Goal: Task Accomplishment & Management: Use online tool/utility

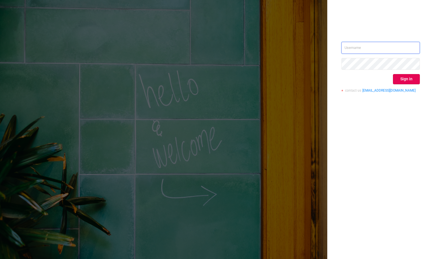
click at [354, 46] on input "text" at bounding box center [380, 48] width 78 height 12
type input "[PERSON_NAME][EMAIL_ADDRESS][DOMAIN_NAME]"
click at [410, 84] on button "Sign in" at bounding box center [406, 79] width 27 height 10
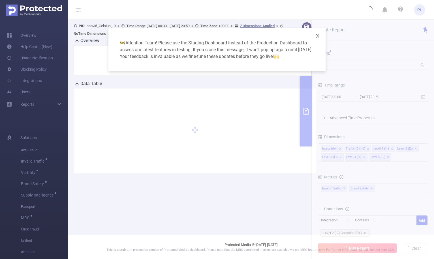
click at [318, 36] on icon "icon: close" at bounding box center [317, 35] width 3 height 3
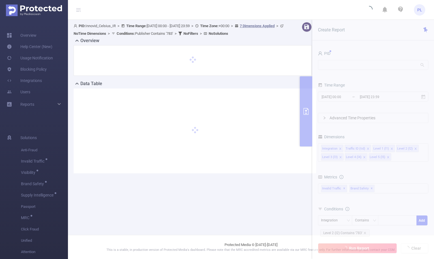
click at [339, 64] on section "PID: Innovid_Celsius_IR > Time Range: [DATE] 00:00 - [DATE] 23:59 > Time Zone: …" at bounding box center [251, 102] width 366 height 165
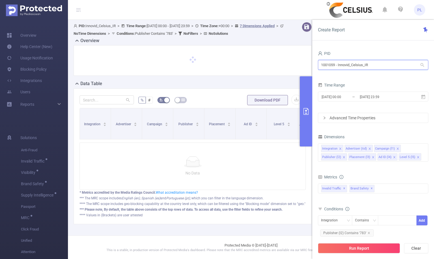
click at [339, 65] on input "1001059 - Innovid_Celsius_IR" at bounding box center [373, 65] width 110 height 10
paste input "0495"
type input "1000495"
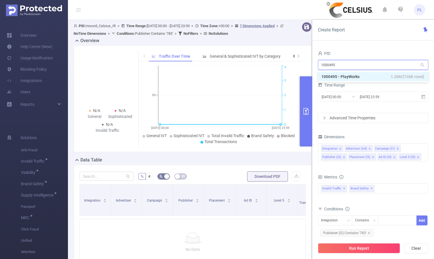
click at [343, 76] on li "1000495 - PlayWorks 1.26M [158K rows]" at bounding box center [373, 76] width 110 height 9
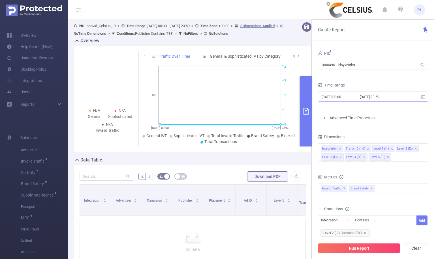
click at [340, 96] on input "[DATE] 00:00" at bounding box center [344, 97] width 46 height 8
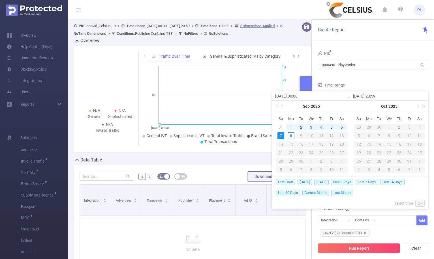
click at [368, 182] on span "Last 7 Days" at bounding box center [366, 182] width 22 height 6
type input "[DATE] 23:59"
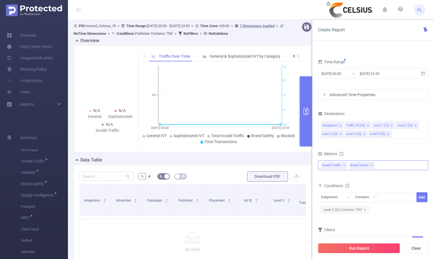
click at [370, 166] on span "✕" at bounding box center [371, 165] width 2 height 7
click at [395, 134] on div "Integration Traffic ID (tid) Level 1 (l1) Level 2 (l2) Level 3 (l3) Level 4 (l4…" at bounding box center [373, 129] width 110 height 18
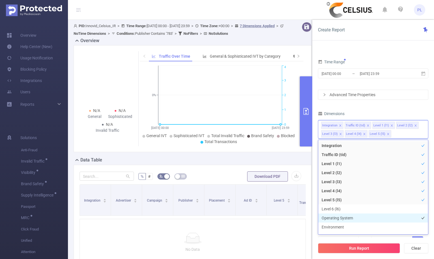
drag, startPoint x: 377, startPoint y: 144, endPoint x: 354, endPoint y: 222, distance: 81.1
click at [354, 222] on ul "Integration Traffic ID (tid) Level 1 (l1) Level 2 (l2) Level 3 (l3) Level 4 (l4…" at bounding box center [373, 187] width 110 height 95
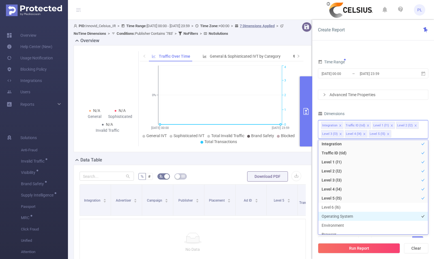
click at [354, 216] on li "Operating System" at bounding box center [373, 216] width 110 height 9
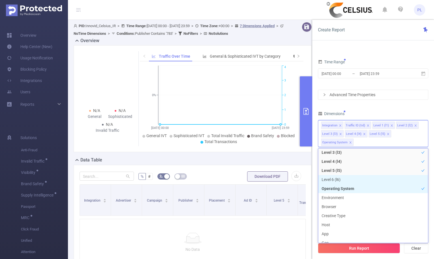
scroll to position [38, 0]
click at [357, 187] on li "Operating System" at bounding box center [373, 188] width 110 height 9
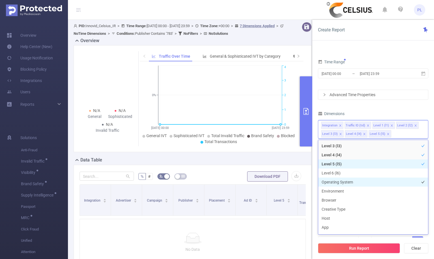
scroll to position [37, 0]
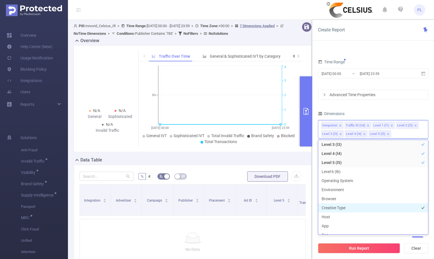
click at [351, 206] on li "Creative Type" at bounding box center [373, 207] width 110 height 9
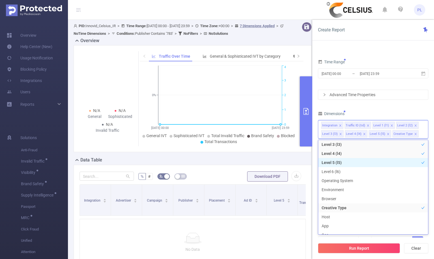
click at [397, 163] on li "Level 5 (l5)" at bounding box center [373, 162] width 110 height 9
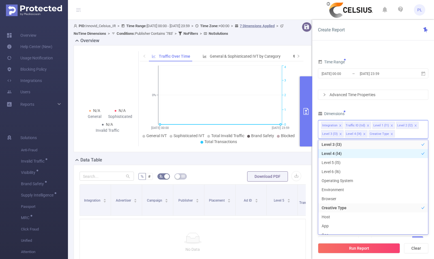
click at [393, 152] on li "Level 4 (l4)" at bounding box center [373, 153] width 110 height 9
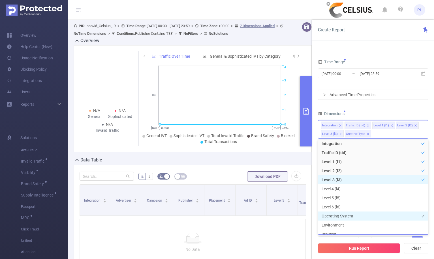
scroll to position [5, 0]
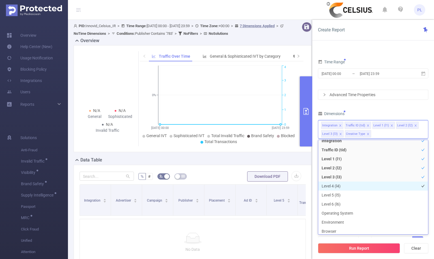
click at [395, 184] on li "Level 4 (l4)" at bounding box center [373, 186] width 110 height 9
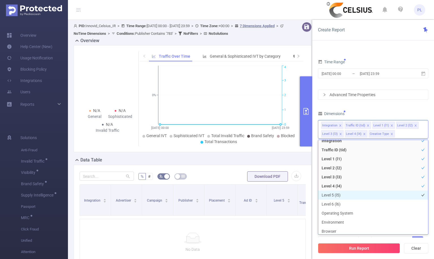
click at [394, 195] on li "Level 5 (l5)" at bounding box center [373, 195] width 110 height 9
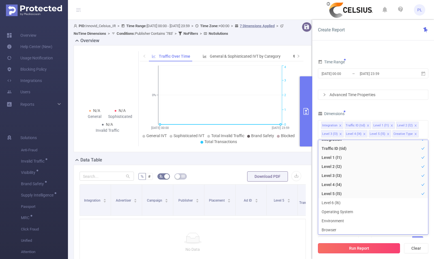
click at [375, 250] on button "Run Report" at bounding box center [359, 248] width 82 height 10
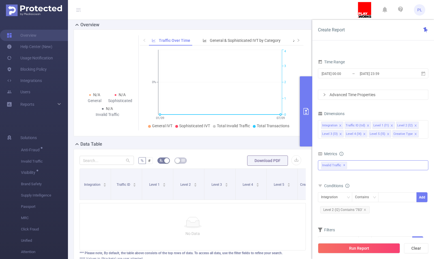
scroll to position [16, 0]
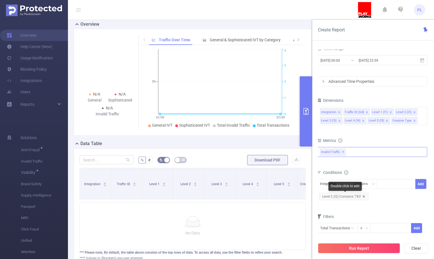
click at [364, 197] on icon "icon: close" at bounding box center [363, 196] width 3 height 3
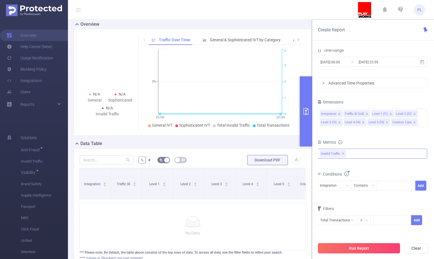
click at [373, 251] on button "Run Report" at bounding box center [359, 248] width 82 height 10
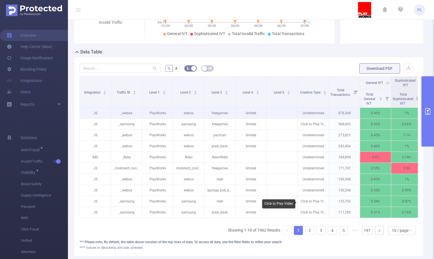
scroll to position [102, 0]
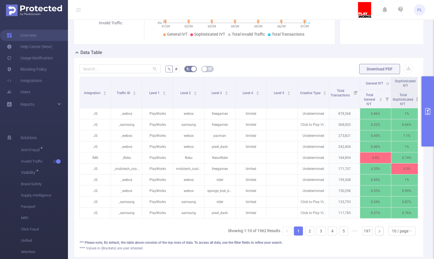
click at [426, 113] on icon "primary" at bounding box center [427, 111] width 7 height 7
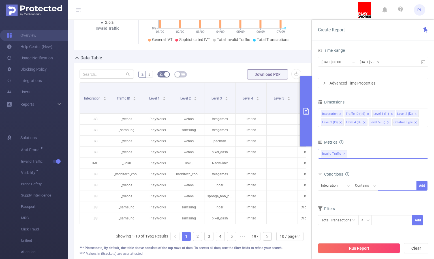
click at [385, 186] on div at bounding box center [397, 185] width 33 height 9
type input "IMG"
click at [398, 197] on li "IMG" at bounding box center [397, 197] width 39 height 9
click at [358, 204] on form "Dimensions Integration Traffic ID (tid) Level 1 (l1) Level 2 (l2) Level 3 (l3) …" at bounding box center [373, 165] width 110 height 134
click at [358, 246] on button "Run Report" at bounding box center [359, 248] width 82 height 10
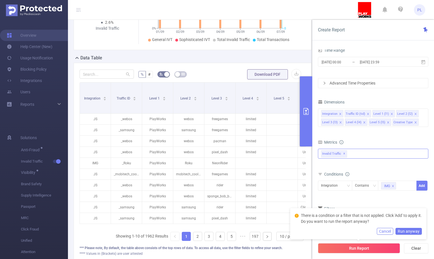
click at [389, 232] on button "Cancel" at bounding box center [385, 231] width 16 height 7
click at [423, 183] on button "Add" at bounding box center [421, 186] width 11 height 10
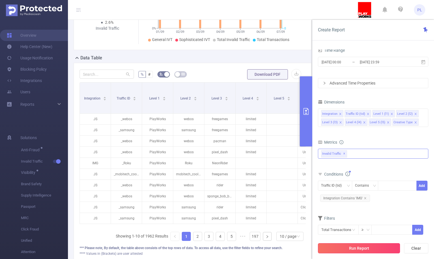
click at [350, 248] on button "Run Report" at bounding box center [359, 248] width 82 height 10
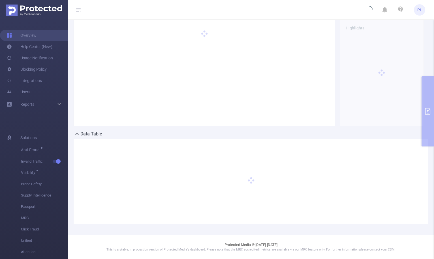
scroll to position [26, 0]
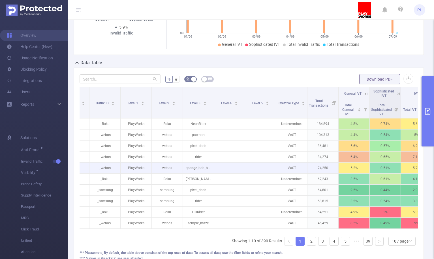
scroll to position [0, 41]
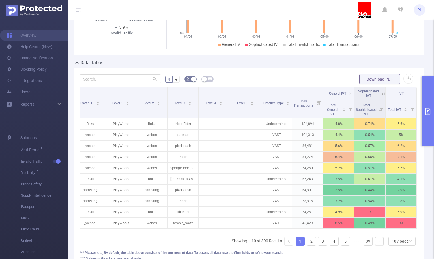
click at [427, 113] on icon "primary" at bounding box center [427, 111] width 7 height 7
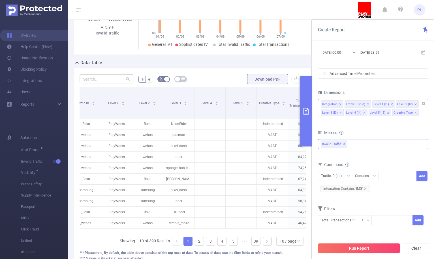
click at [421, 113] on div "Integration Traffic ID (tid) Level 1 (l1) Level 2 (l2) Level 3 (l3) Level 4 (l4…" at bounding box center [373, 108] width 110 height 18
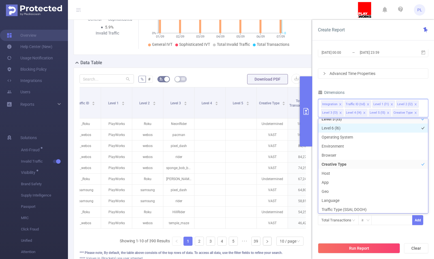
scroll to position [0, 0]
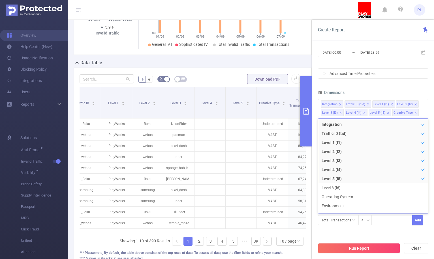
click at [364, 89] on div "Dimensions" at bounding box center [373, 93] width 110 height 9
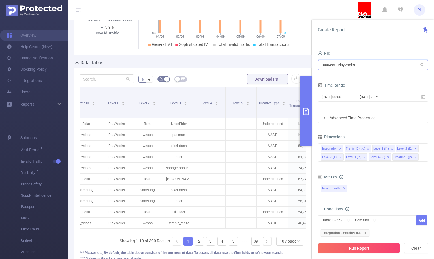
drag, startPoint x: 328, startPoint y: 65, endPoint x: 313, endPoint y: 66, distance: 15.3
click at [313, 66] on div "PID 1000495 - PlayWorks 1000495 - PlayWorks Time Range [DATE] 00:00 _ [DATE] 23…" at bounding box center [373, 156] width 122 height 225
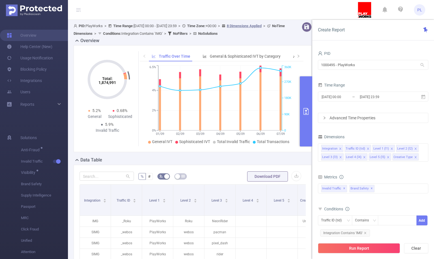
scroll to position [0, 41]
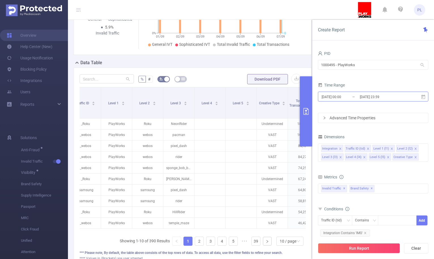
click at [367, 94] on input "[DATE] 23:59" at bounding box center [382, 97] width 46 height 8
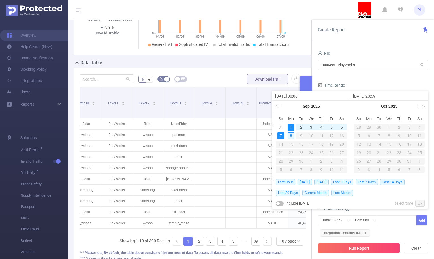
click at [289, 135] on div "8" at bounding box center [290, 135] width 7 height 7
click at [310, 49] on div "Overview Total: 1,874,991 Total: 1,874,991 5.2% General 0.68% Sophisticated 5.9…" at bounding box center [195, -1] width 242 height 119
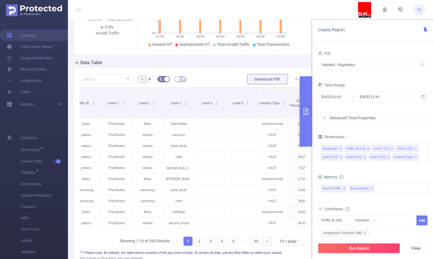
click at [339, 43] on div "Create Report PID 1000495 - PlayWorks 1000495 - PlayWorks Time Range 2025-09-01…" at bounding box center [373, 139] width 122 height 239
